Goal: Task Accomplishment & Management: Manage account settings

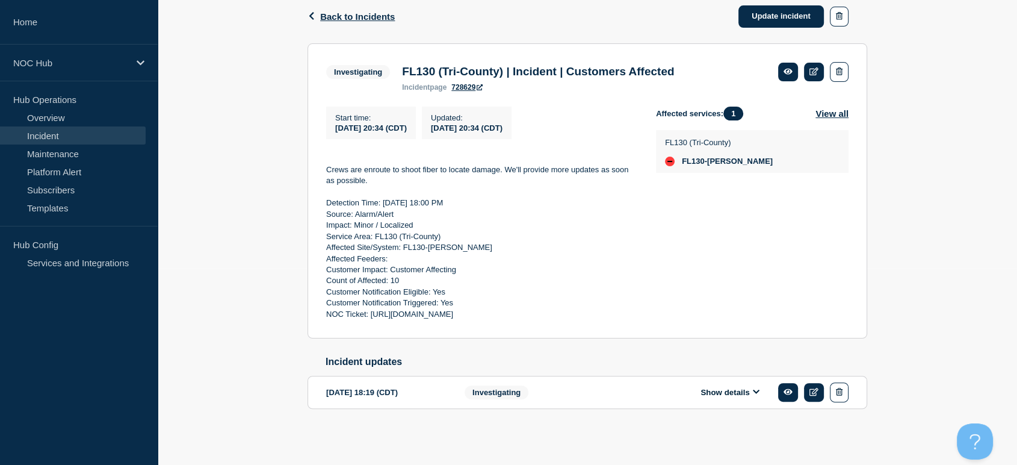
drag, startPoint x: 323, startPoint y: 165, endPoint x: 515, endPoint y: 250, distance: 209.9
click at [515, 250] on section "Investigating FL130 (Tri-County) | Incident | Customers Affected incident page …" at bounding box center [588, 191] width 560 height 296
drag, startPoint x: 325, startPoint y: 168, endPoint x: 654, endPoint y: 314, distance: 360.3
click at [654, 314] on section "Investigating FL130 (Tri-County) | Incident | Customers Affected incident page …" at bounding box center [588, 191] width 560 height 296
copy div "Crews are enroute to shoot fiber to locate damage. We'll provide more updates a…"
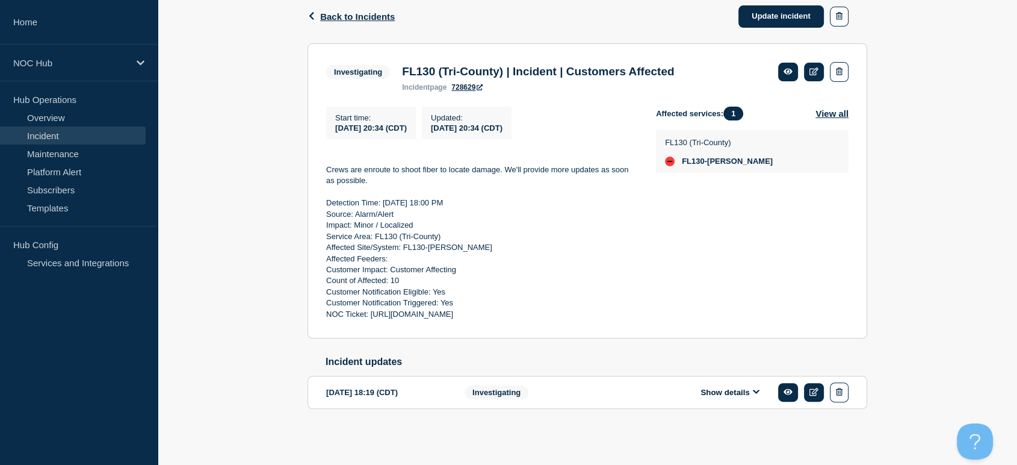
scroll to position [2, 0]
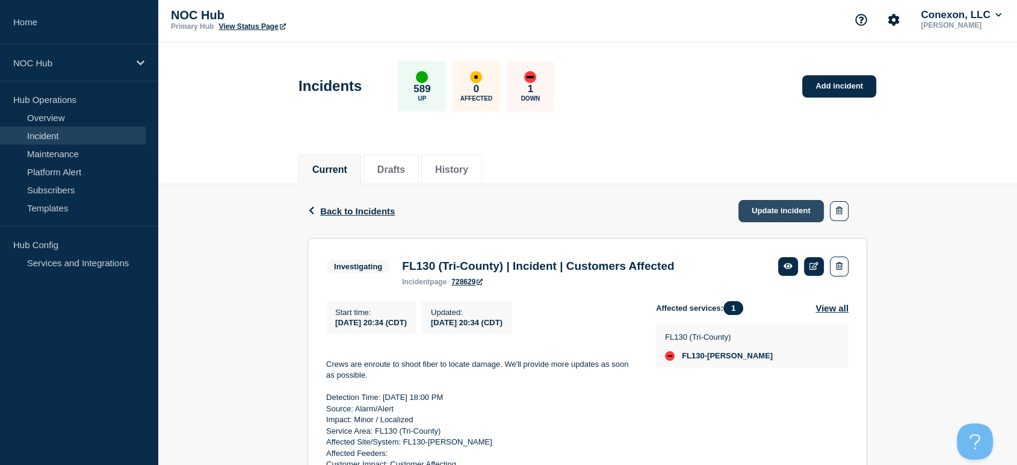
click at [765, 212] on link "Update incident" at bounding box center [781, 211] width 85 height 22
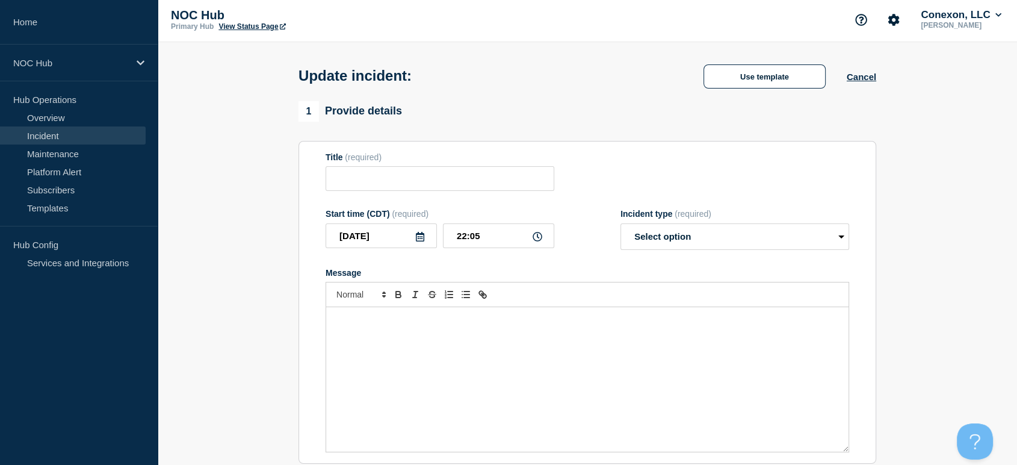
type input "FL130 (Tri-County) | Incident | Customers Affected"
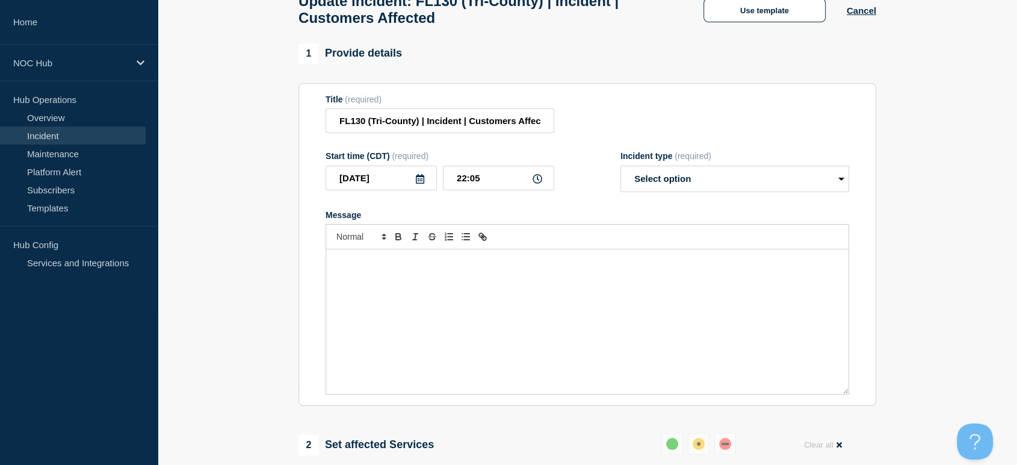
scroll to position [136, 0]
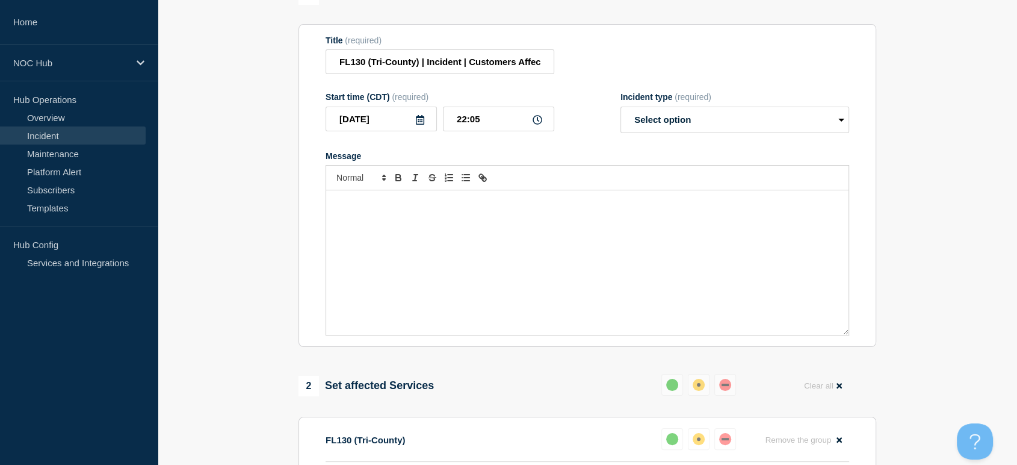
click at [445, 208] on p "Message" at bounding box center [587, 202] width 504 height 11
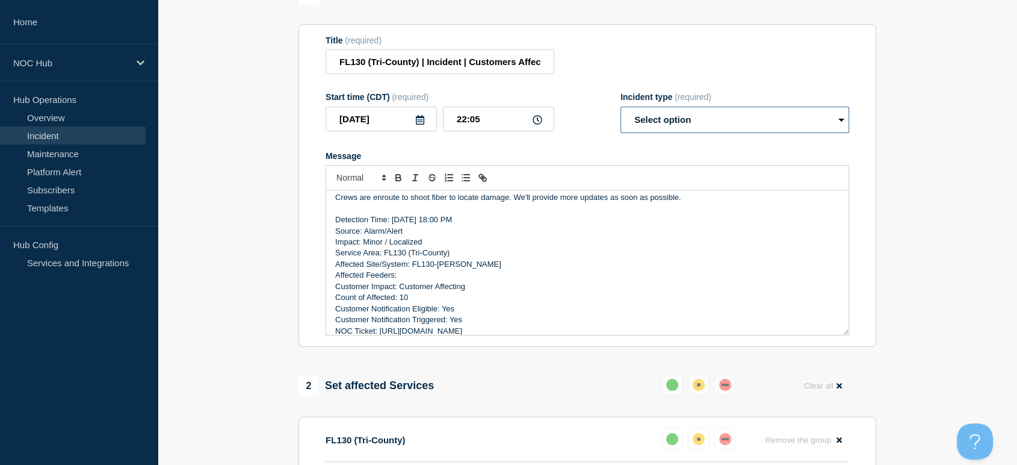
click at [660, 132] on select "Select option Investigating Identified Monitoring Resolved" at bounding box center [735, 120] width 229 height 26
select select "investigating"
click at [621, 113] on select "Select option Investigating Identified Monitoring Resolved" at bounding box center [735, 120] width 229 height 26
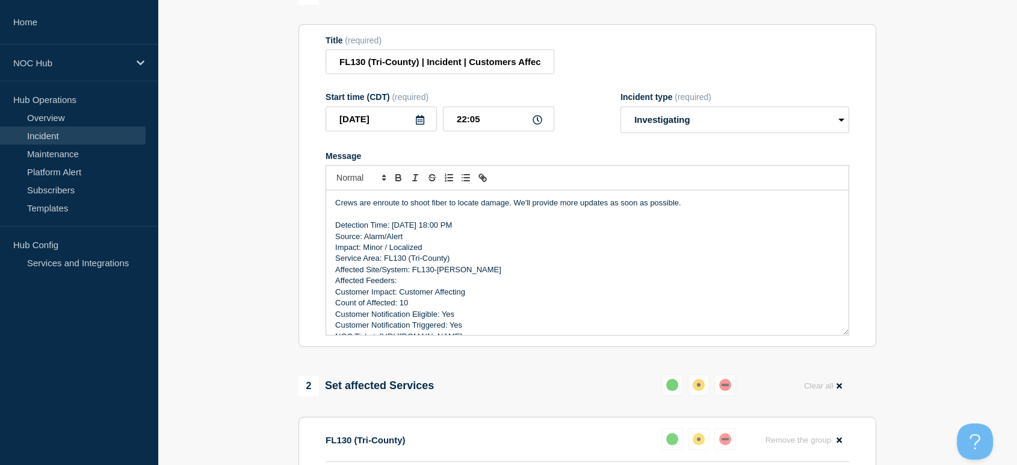
click at [687, 207] on p "Crews are enroute to shoot fiber to locate damage. We'll provide more updates a…" at bounding box center [587, 202] width 504 height 11
drag, startPoint x: 687, startPoint y: 207, endPoint x: 361, endPoint y: 207, distance: 325.6
click at [361, 207] on p "Crews are enroute to shoot fiber to locate damage. We'll provide more updates a…" at bounding box center [587, 202] width 504 height 11
click at [362, 207] on p "Crews are enroute to shoot fiber to locate damage. We'll provide more updates a…" at bounding box center [587, 202] width 504 height 11
click at [506, 208] on p "Crews are enroute to shoot fiber to locate damage. We'll provide more updates a…" at bounding box center [587, 202] width 504 height 11
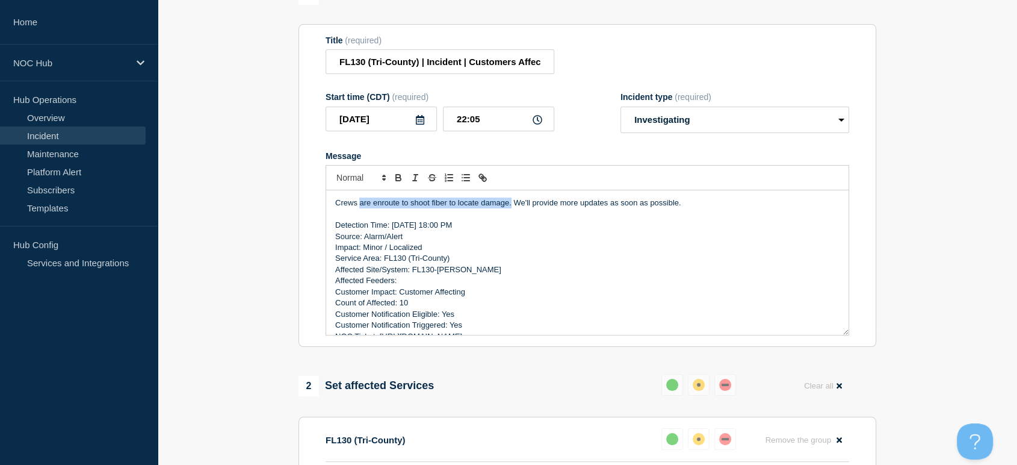
drag, startPoint x: 510, startPoint y: 211, endPoint x: 359, endPoint y: 212, distance: 151.7
click at [359, 208] on p "Crews are enroute to shoot fiber to locate damage. We'll provide more updates a…" at bounding box center [587, 202] width 504 height 11
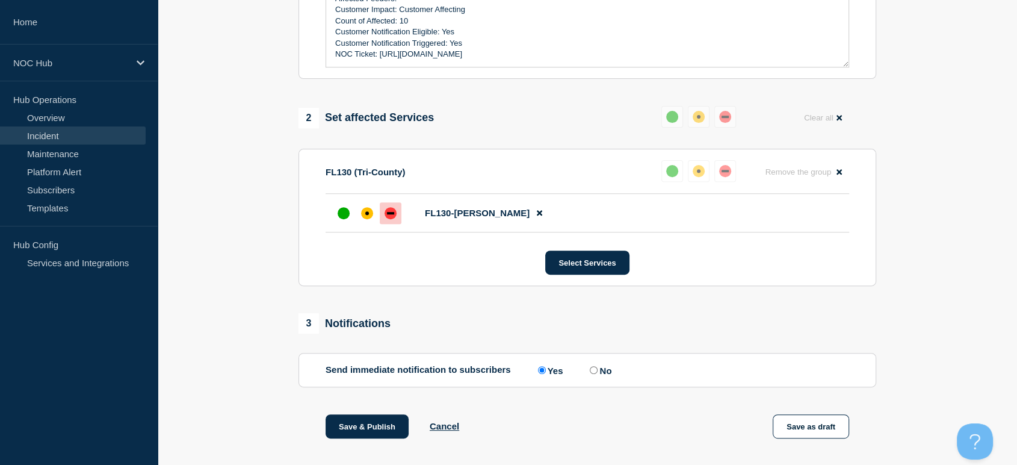
scroll to position [571, 0]
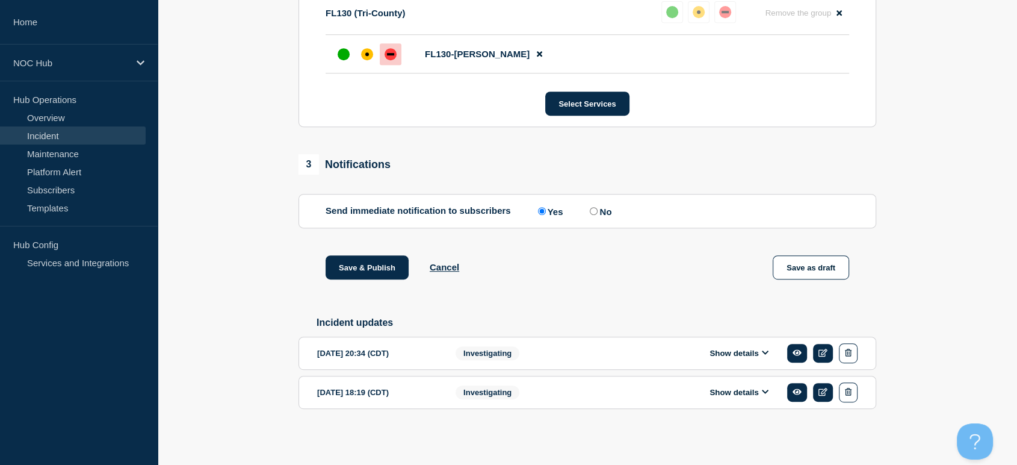
click at [595, 209] on input "No" at bounding box center [594, 211] width 8 height 8
radio input "true"
radio input "false"
click at [382, 271] on button "Save & Publish" at bounding box center [367, 267] width 83 height 24
